Goal: Transaction & Acquisition: Purchase product/service

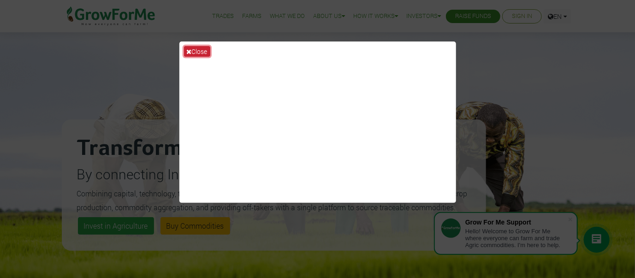
click at [191, 53] on icon at bounding box center [189, 51] width 5 height 6
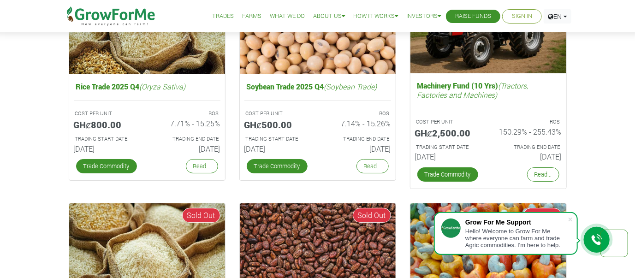
scroll to position [1523, 0]
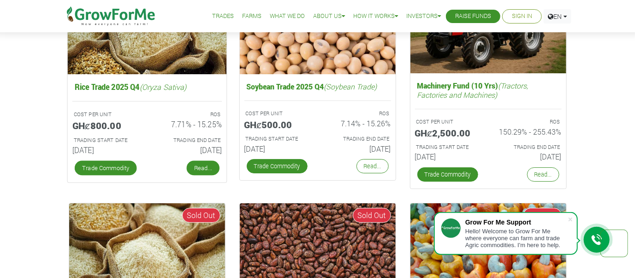
click at [202, 166] on link "Read..." at bounding box center [202, 168] width 33 height 15
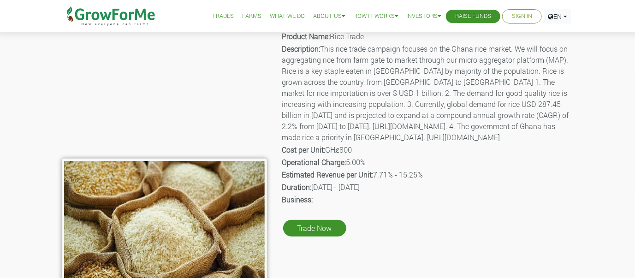
scroll to position [92, 0]
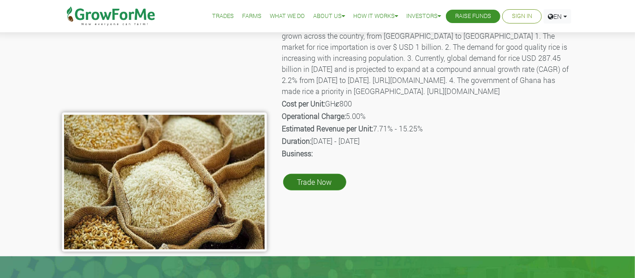
click at [306, 191] on link "Trade Now" at bounding box center [314, 182] width 63 height 17
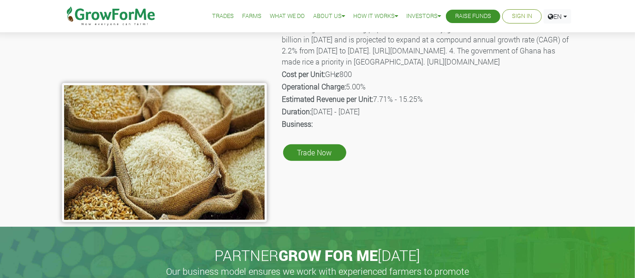
scroll to position [138, 0]
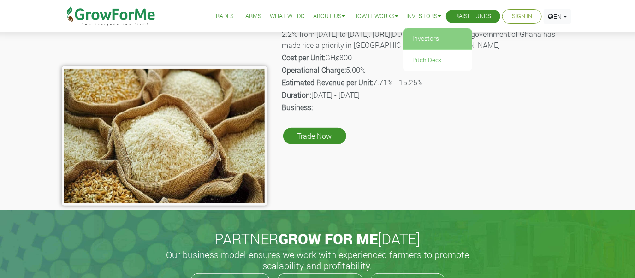
click at [414, 41] on link "Investors" at bounding box center [437, 38] width 69 height 21
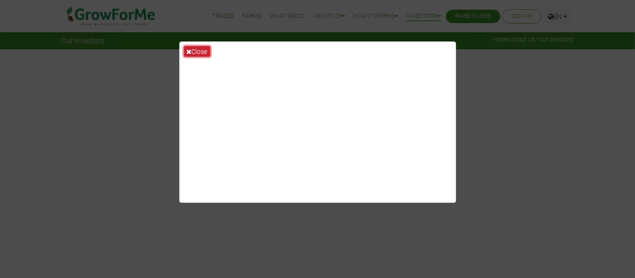
click at [196, 50] on button "Close" at bounding box center [197, 51] width 26 height 11
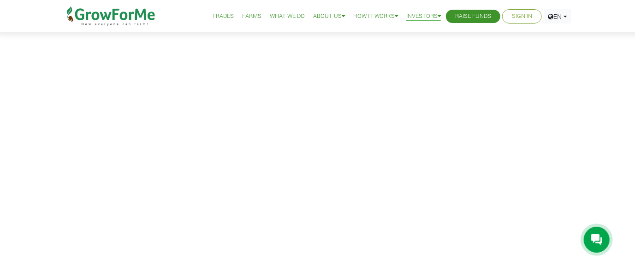
scroll to position [46, 0]
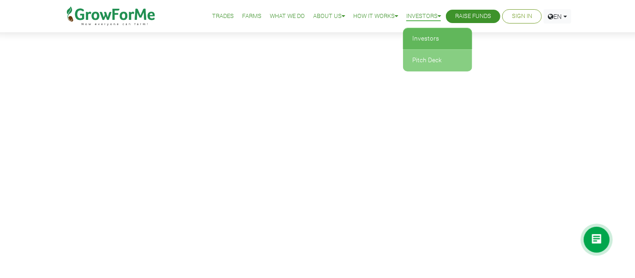
click at [419, 56] on link "Pitch Deck" at bounding box center [437, 60] width 69 height 21
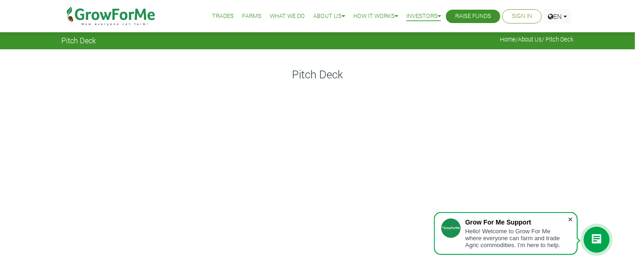
click at [572, 219] on span at bounding box center [570, 219] width 9 height 9
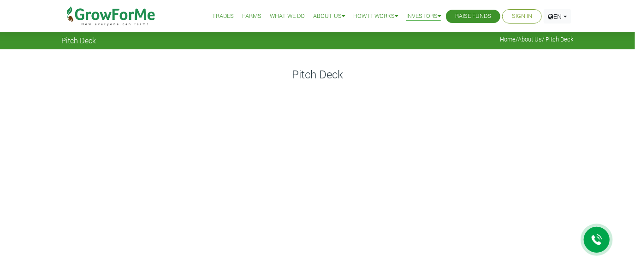
click at [600, 247] on div at bounding box center [597, 240] width 26 height 26
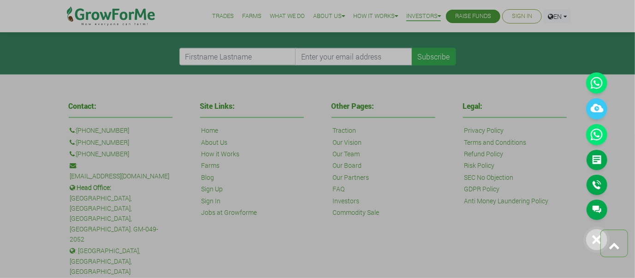
scroll to position [368, 0]
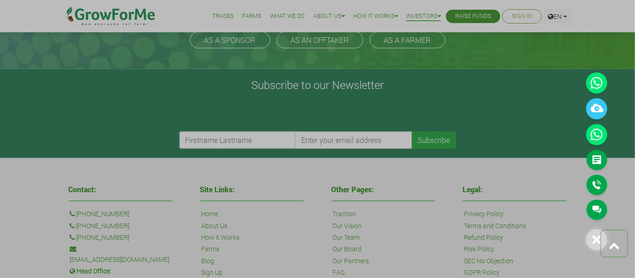
click at [476, 12] on div at bounding box center [317, 139] width 635 height 278
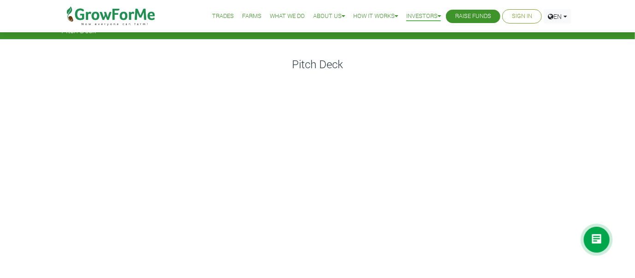
scroll to position [0, 0]
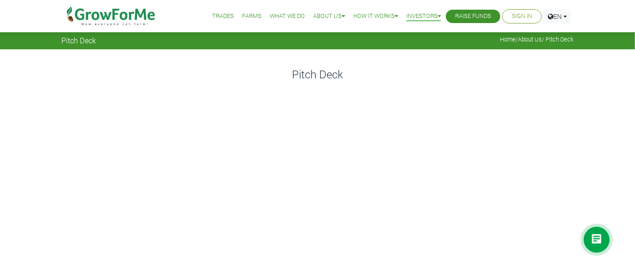
click at [227, 14] on li "Trades" at bounding box center [223, 16] width 28 height 33
click at [218, 17] on link "Trades" at bounding box center [223, 17] width 22 height 10
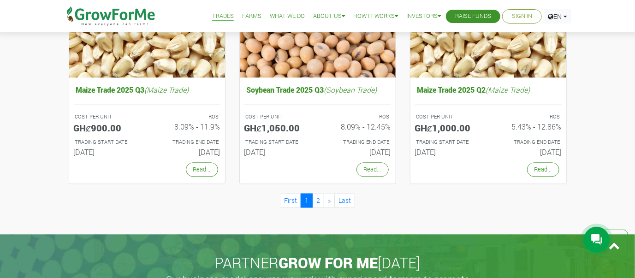
scroll to position [877, 0]
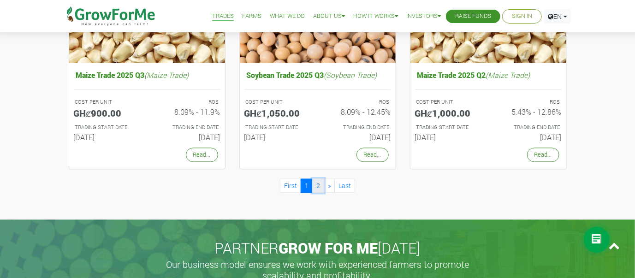
click at [317, 187] on link "2" at bounding box center [318, 186] width 12 height 14
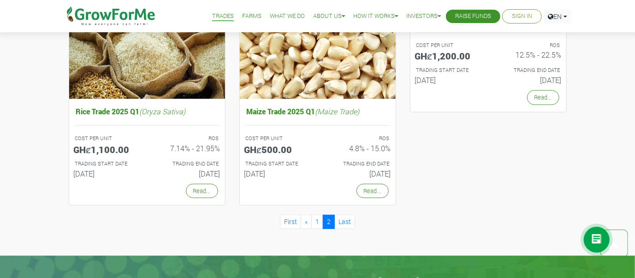
scroll to position [600, 0]
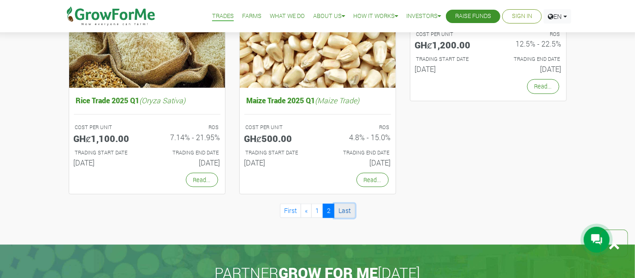
click at [343, 209] on link "Last" at bounding box center [345, 211] width 21 height 14
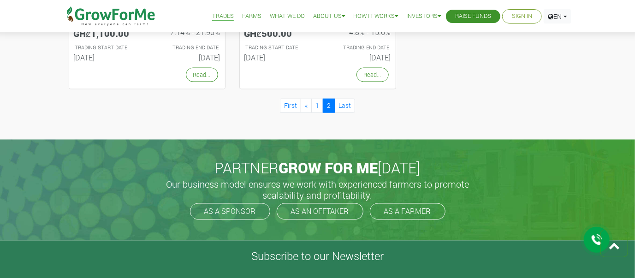
scroll to position [738, 0]
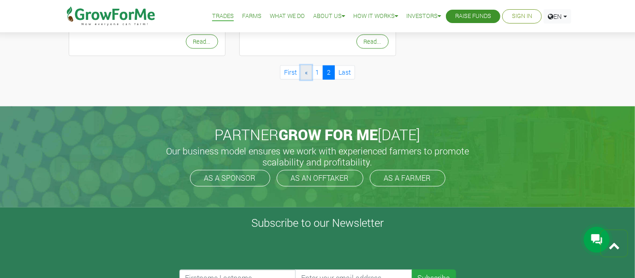
click at [304, 76] on link "«" at bounding box center [306, 73] width 11 height 14
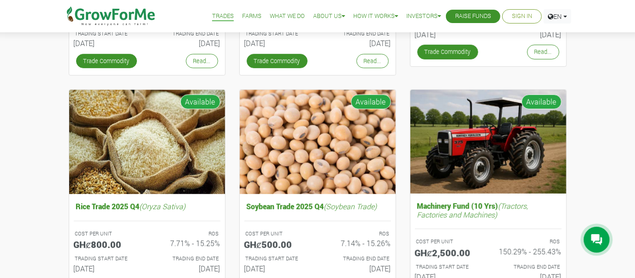
scroll to position [323, 0]
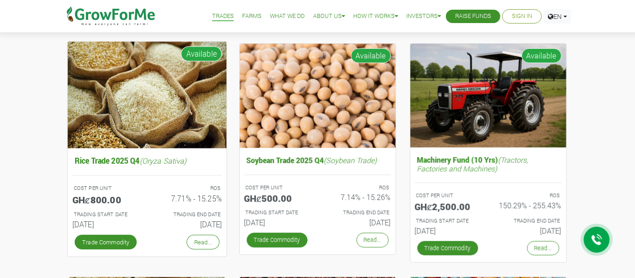
drag, startPoint x: 477, startPoint y: 167, endPoint x: 182, endPoint y: 102, distance: 301.3
click at [184, 101] on img at bounding box center [146, 95] width 159 height 107
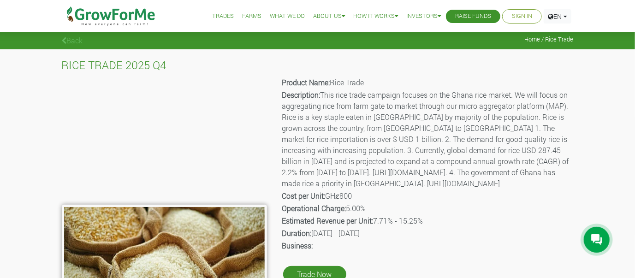
scroll to position [138, 0]
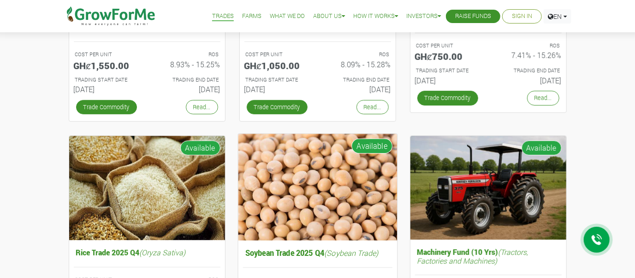
scroll to position [185, 0]
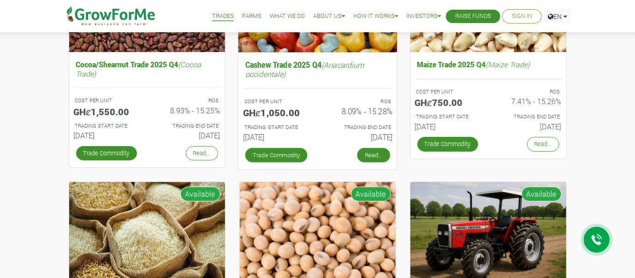
click at [372, 152] on link "Read..." at bounding box center [373, 155] width 33 height 15
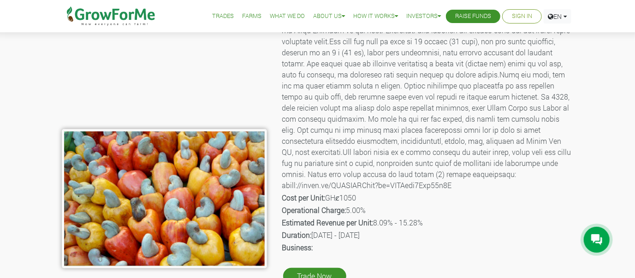
scroll to position [92, 0]
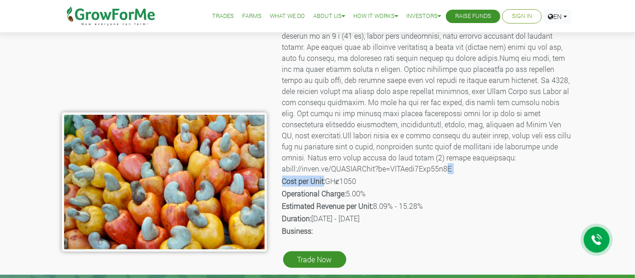
drag, startPoint x: 455, startPoint y: 168, endPoint x: 323, endPoint y: 176, distance: 132.2
click at [323, 176] on div "Product Name: Cashew Trade Description: Cost per Unit: GHȼ1050 Operational Char…" at bounding box center [427, 126] width 307 height 287
drag, startPoint x: 282, startPoint y: 168, endPoint x: 305, endPoint y: 173, distance: 23.7
click at [286, 168] on div "Product Name: Cashew Trade Description: Cost per Unit: GHȼ1050 Operational Char…" at bounding box center [427, 126] width 307 height 287
click at [307, 167] on p "Description:" at bounding box center [427, 85] width 290 height 177
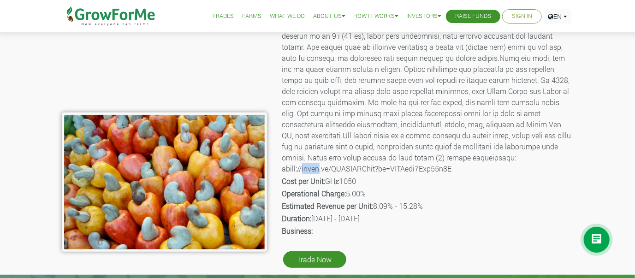
click at [307, 167] on p "Description:" at bounding box center [427, 85] width 290 height 177
click at [300, 169] on p "Description:" at bounding box center [427, 85] width 290 height 177
drag, startPoint x: 282, startPoint y: 169, endPoint x: 371, endPoint y: 164, distance: 89.2
click at [383, 164] on p "Description:" at bounding box center [427, 85] width 290 height 177
drag, startPoint x: 394, startPoint y: 175, endPoint x: 367, endPoint y: 173, distance: 26.9
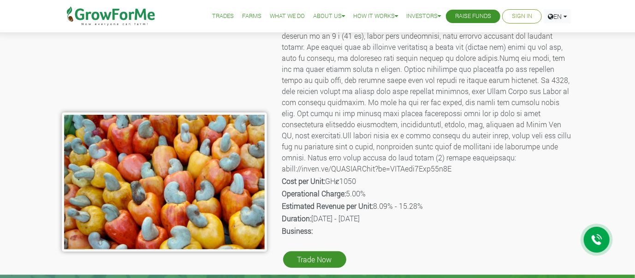
click at [392, 175] on div "Product Name: Cashew Trade Description: Cost per Unit: GHȼ1050 Operational Char…" at bounding box center [427, 126] width 307 height 287
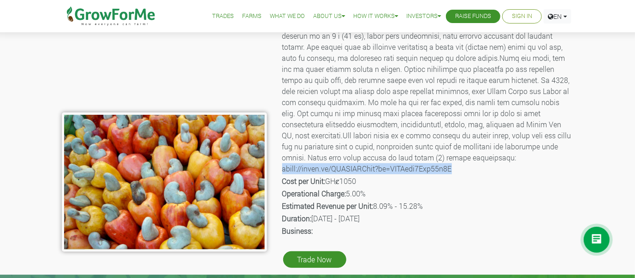
drag, startPoint x: 283, startPoint y: 170, endPoint x: 460, endPoint y: 165, distance: 177.3
click at [460, 165] on p "Description:" at bounding box center [427, 85] width 290 height 177
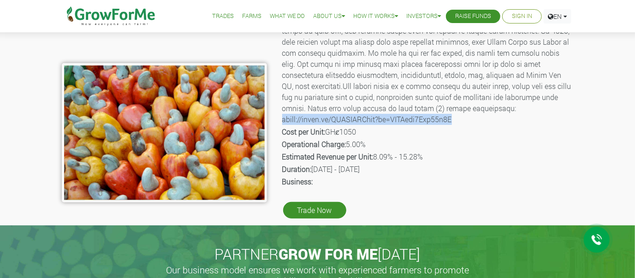
scroll to position [104, 0]
